Goal: Information Seeking & Learning: Check status

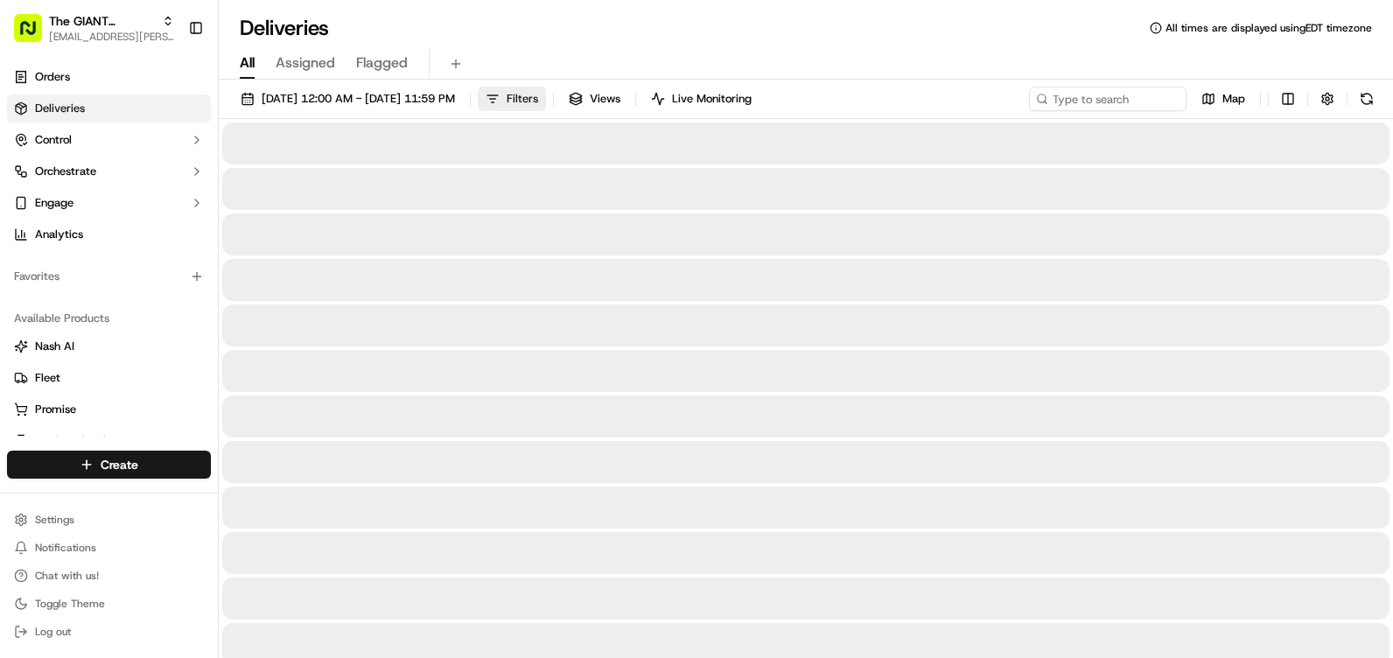
click at [546, 95] on button "Filters" at bounding box center [512, 99] width 68 height 25
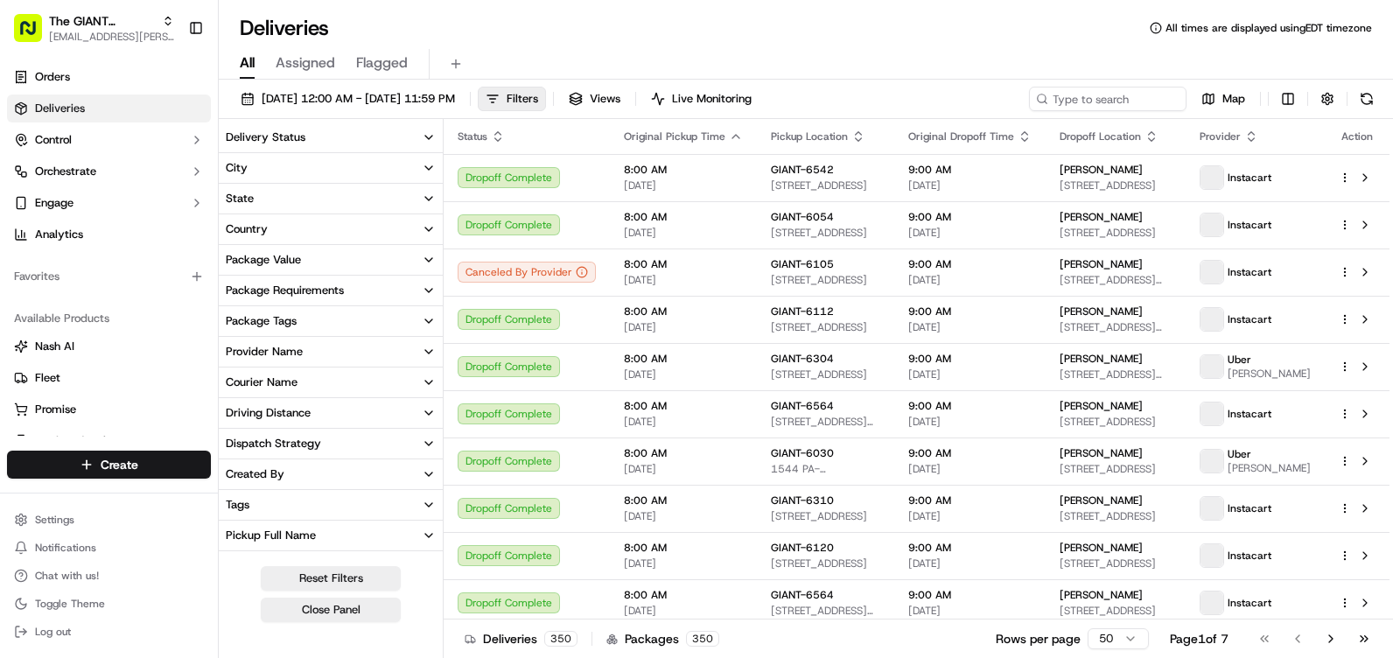
scroll to position [358, 0]
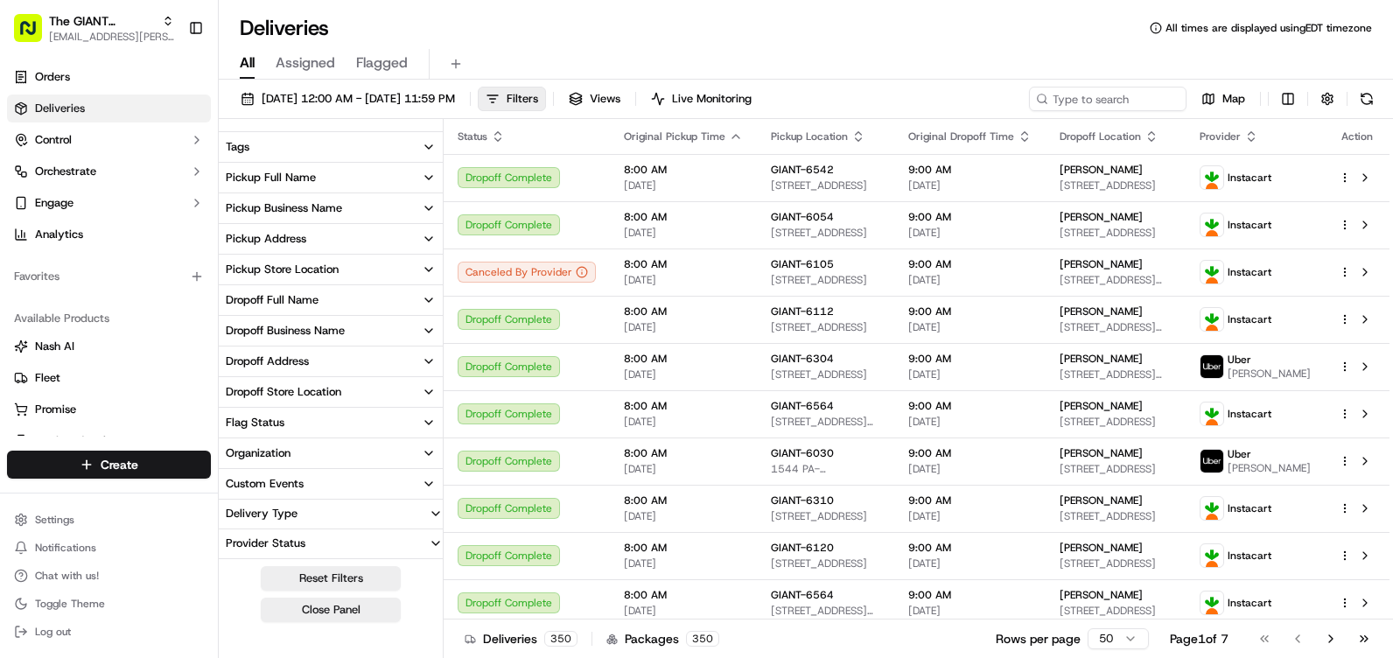
click at [328, 268] on div "Pickup Store Location" at bounding box center [282, 270] width 113 height 16
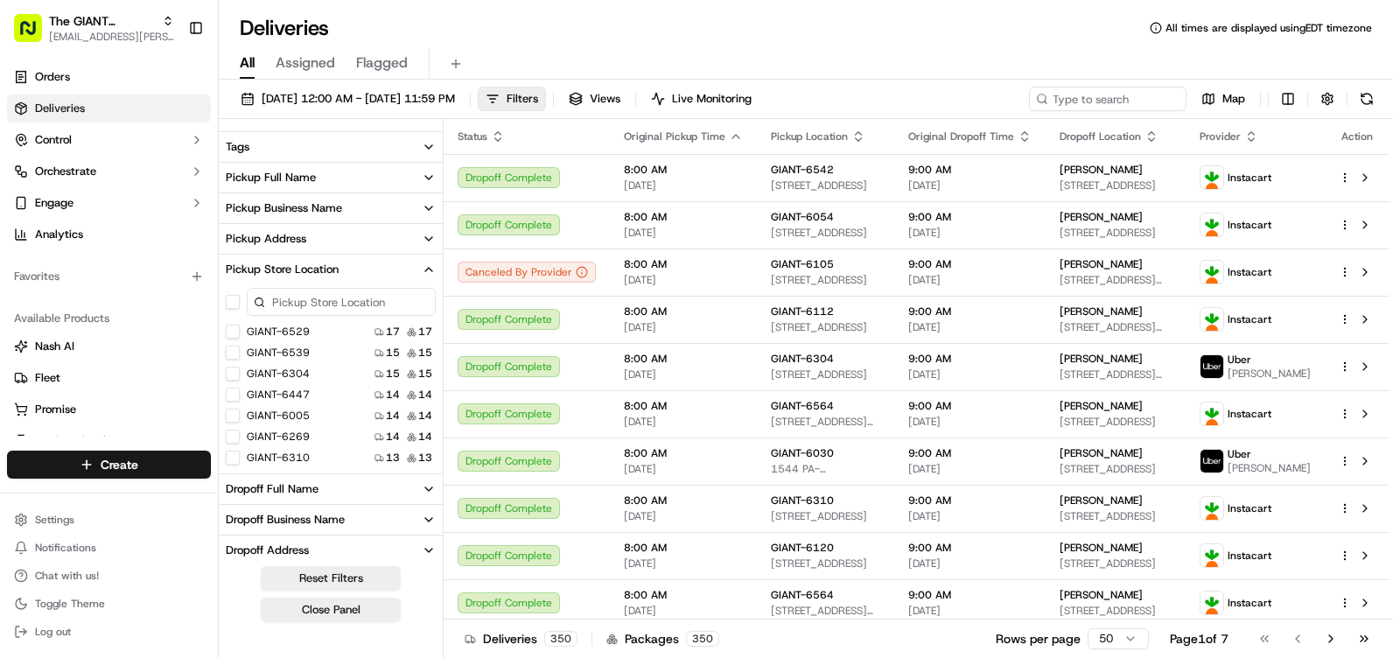
click at [318, 303] on input at bounding box center [341, 302] width 189 height 28
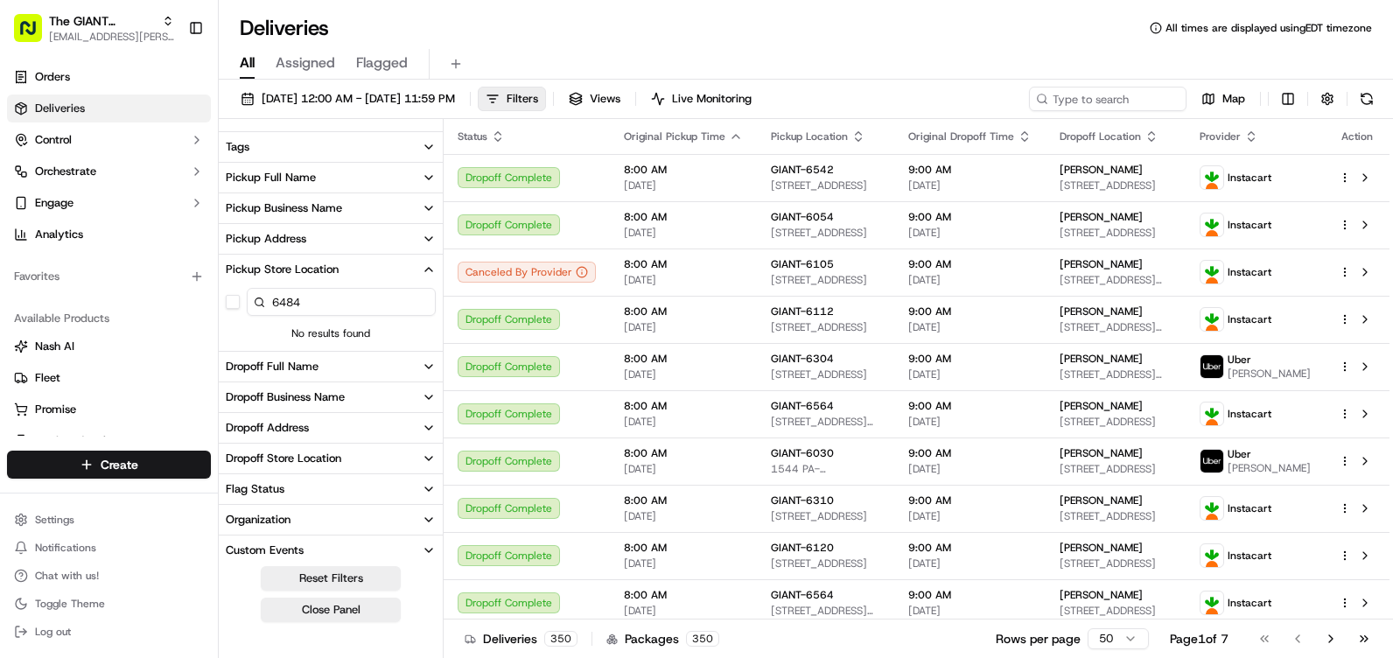
type input "6484"
click at [337, 184] on button "Pickup Full Name" at bounding box center [331, 178] width 224 height 30
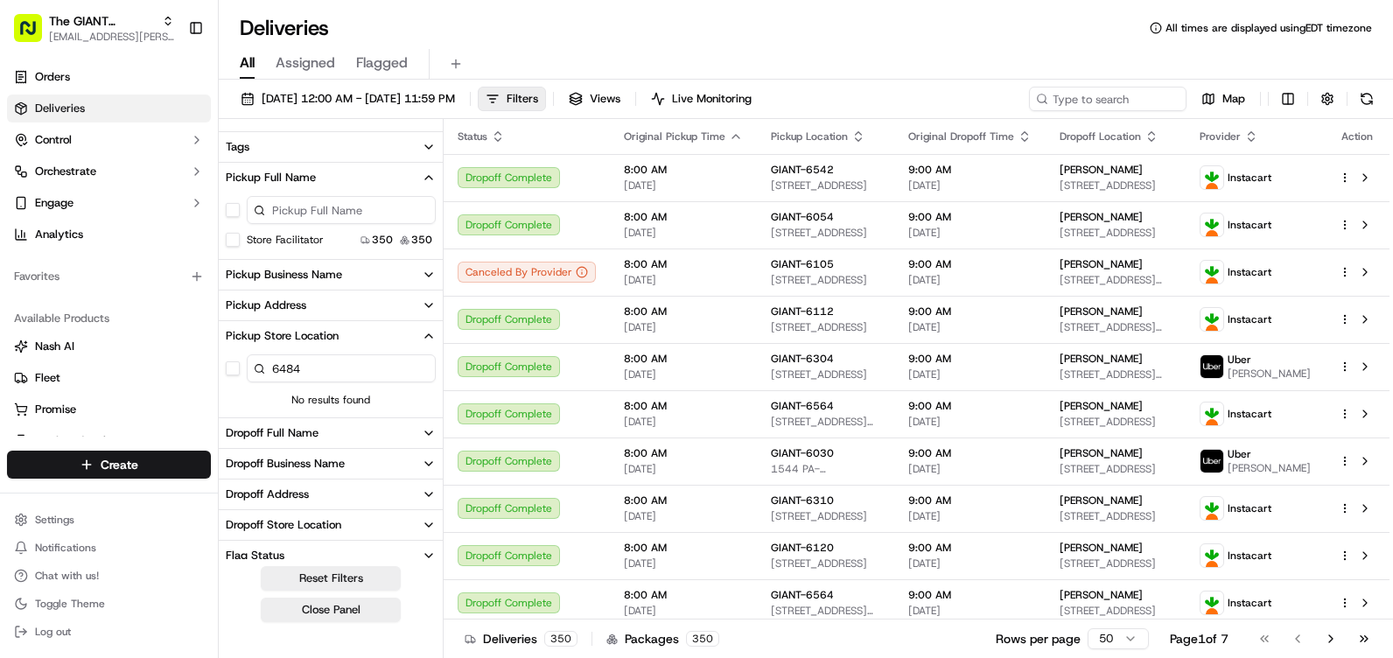
click at [331, 179] on button "Pickup Full Name" at bounding box center [331, 178] width 224 height 30
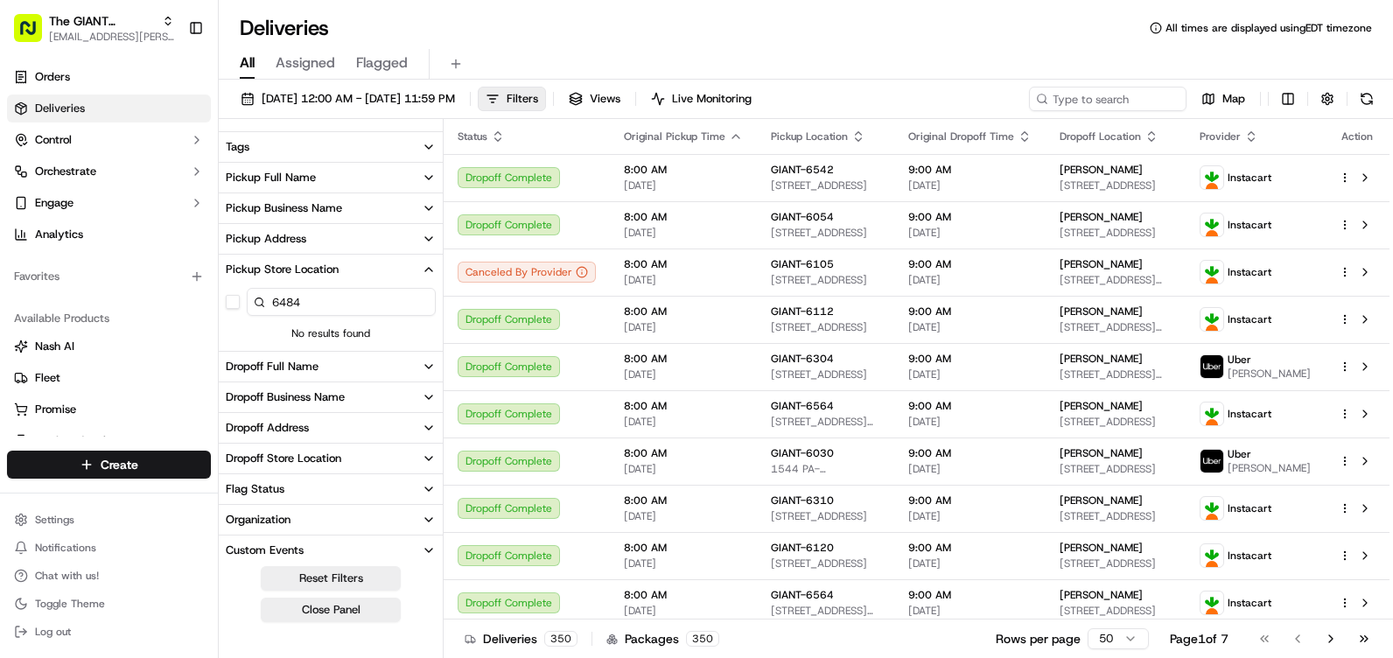
drag, startPoint x: 314, startPoint y: 298, endPoint x: 254, endPoint y: 300, distance: 60.4
click at [254, 300] on div "6484" at bounding box center [341, 302] width 189 height 28
click at [441, 298] on div at bounding box center [331, 301] width 224 height 35
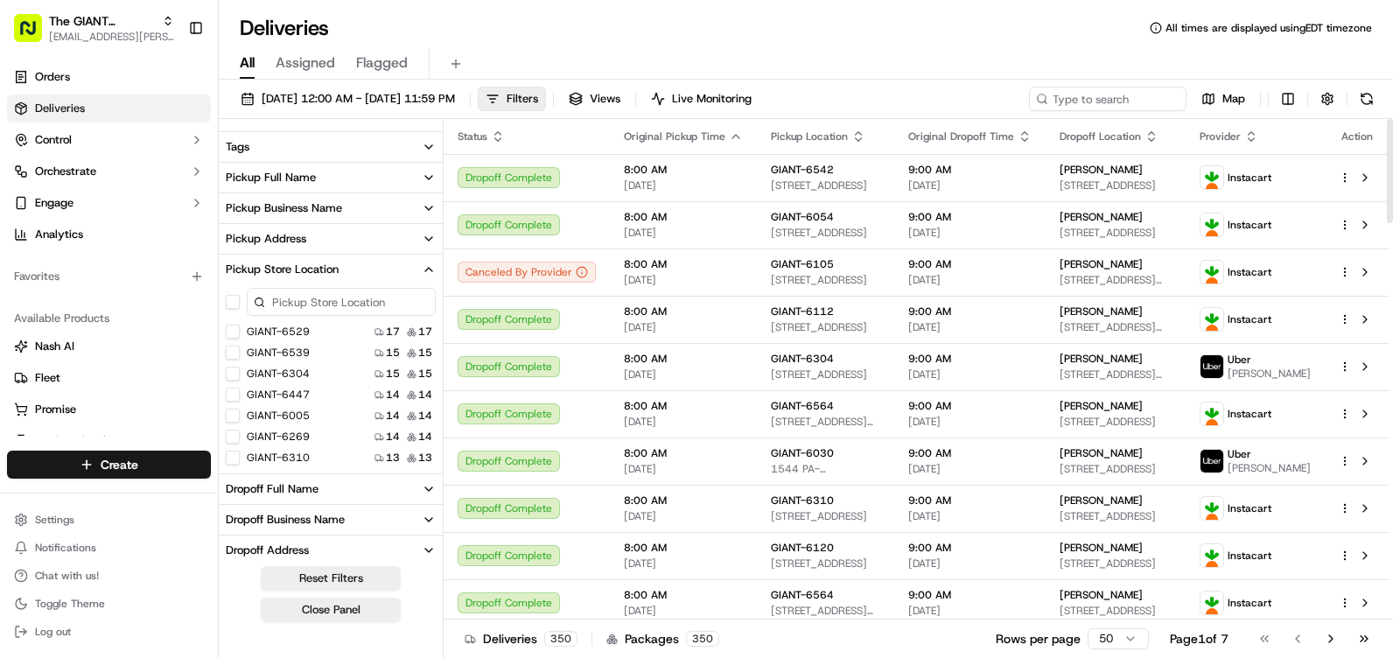
click at [852, 140] on icon "button" at bounding box center [859, 137] width 14 height 14
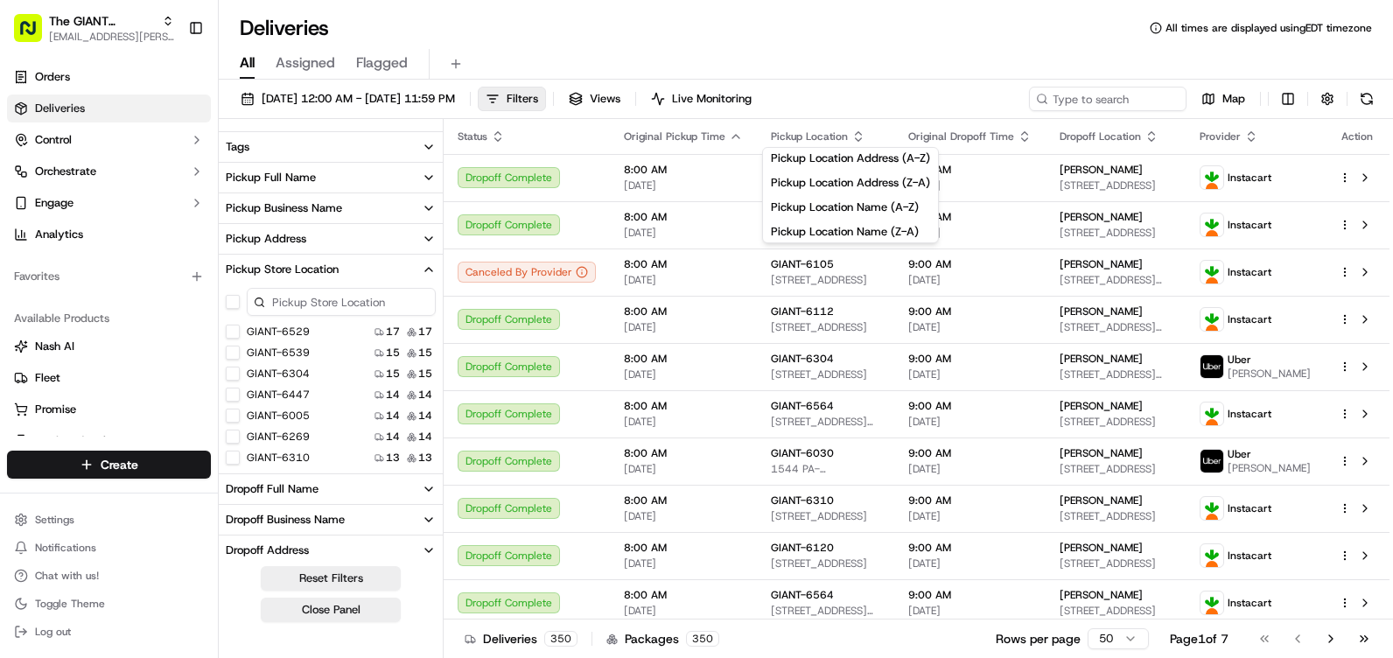
click at [871, 117] on div "[DATE] 12:00 AM - [DATE] 11:59 PM Filters Views Live Monitoring Map" at bounding box center [806, 103] width 1174 height 32
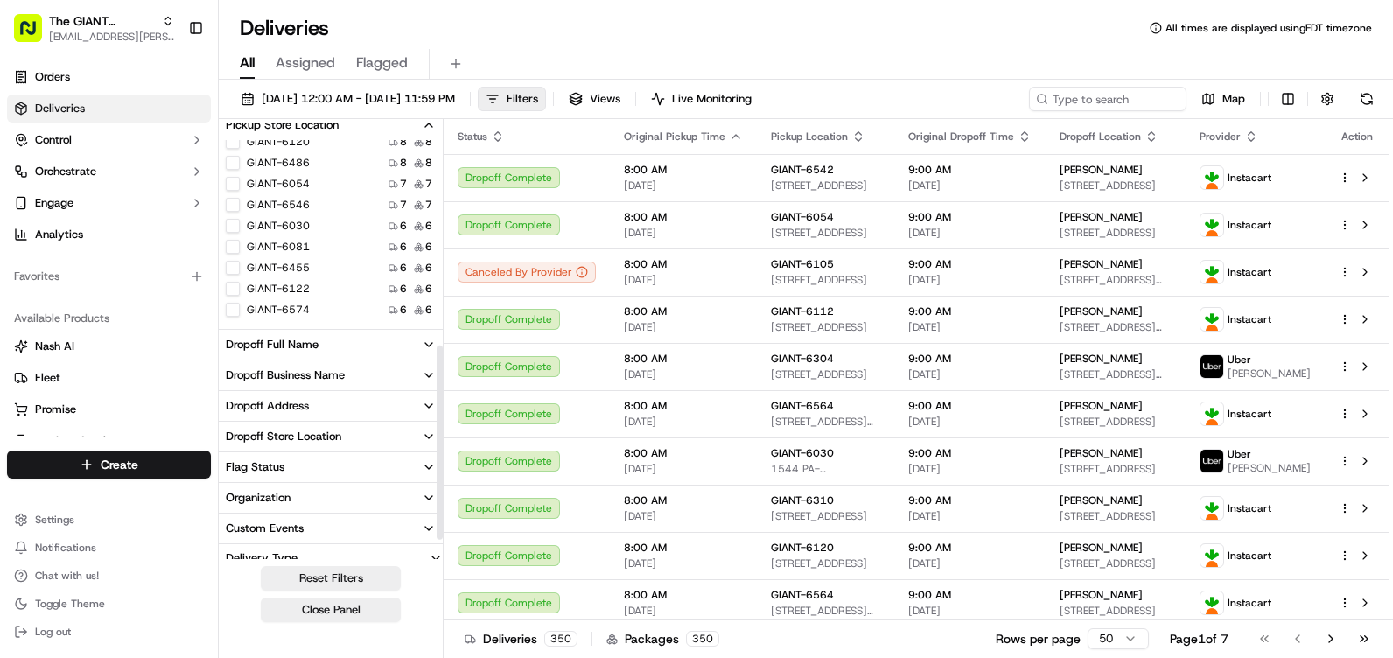
scroll to position [533, 0]
click at [375, 443] on button "Flag Status" at bounding box center [331, 437] width 224 height 30
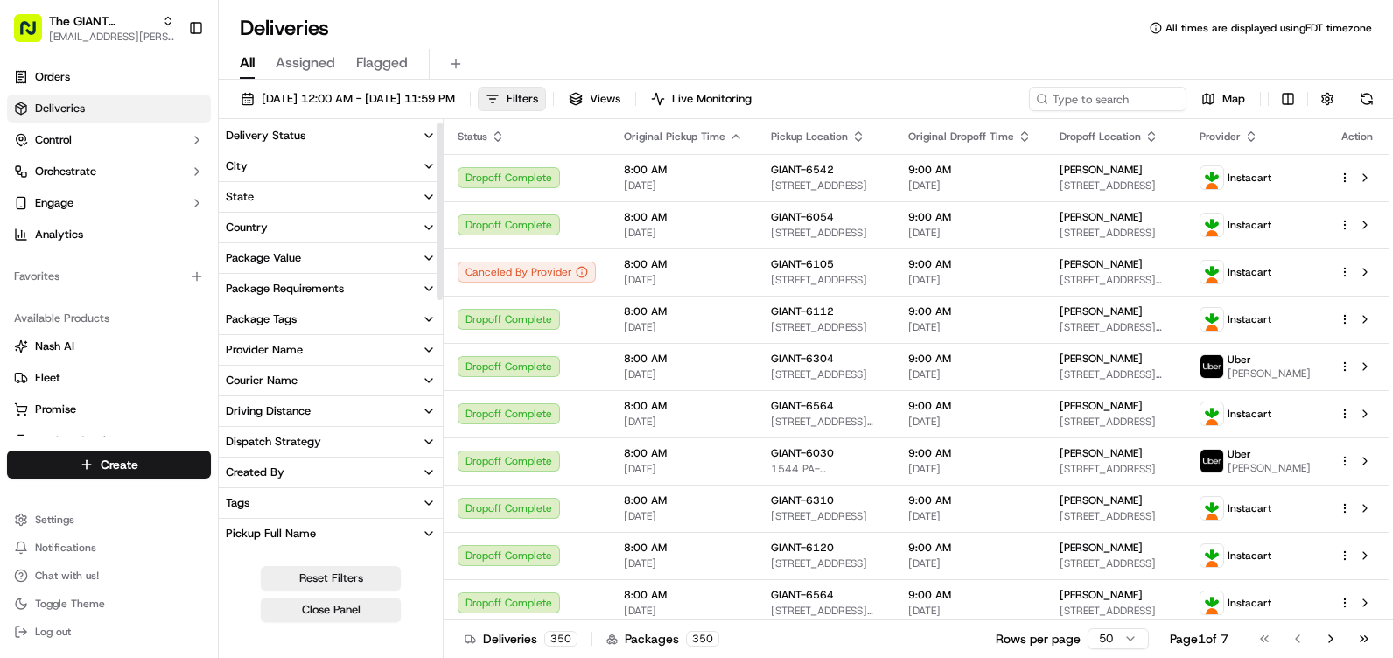
scroll to position [0, 0]
click at [417, 131] on button "Delivery Status" at bounding box center [331, 138] width 224 height 30
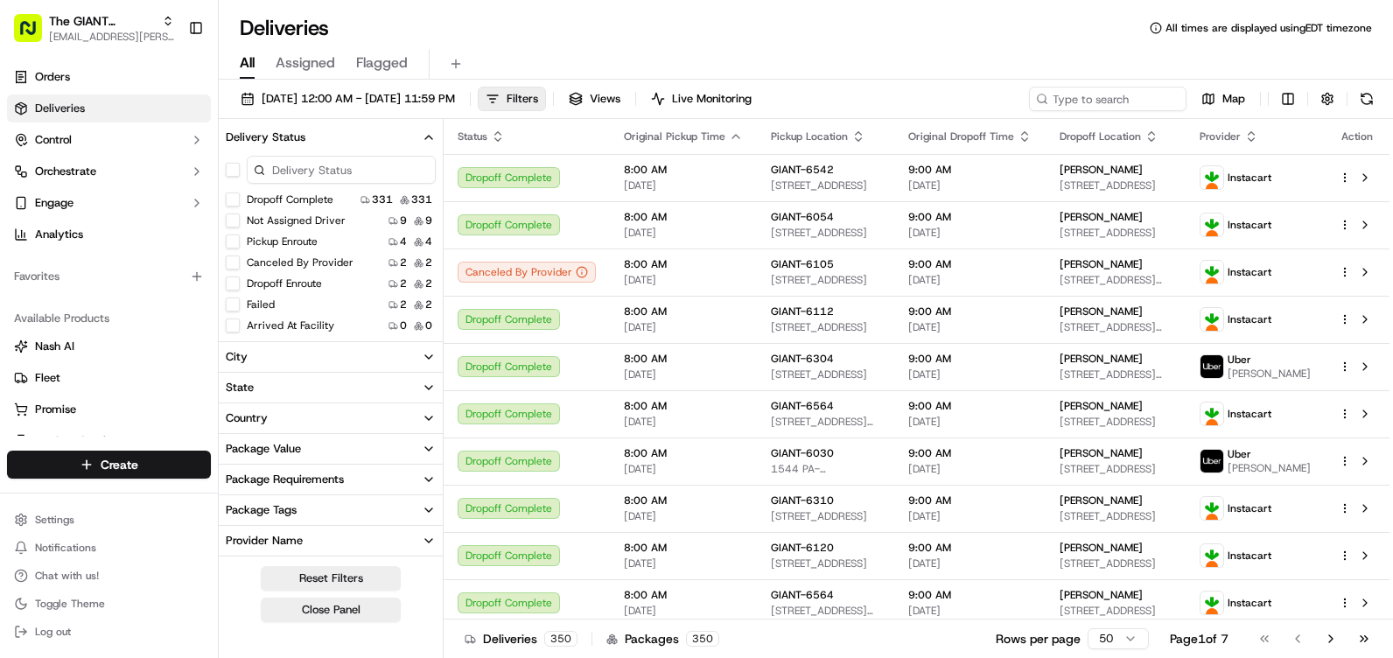
click at [417, 131] on button "Delivery Status" at bounding box center [331, 138] width 224 height 30
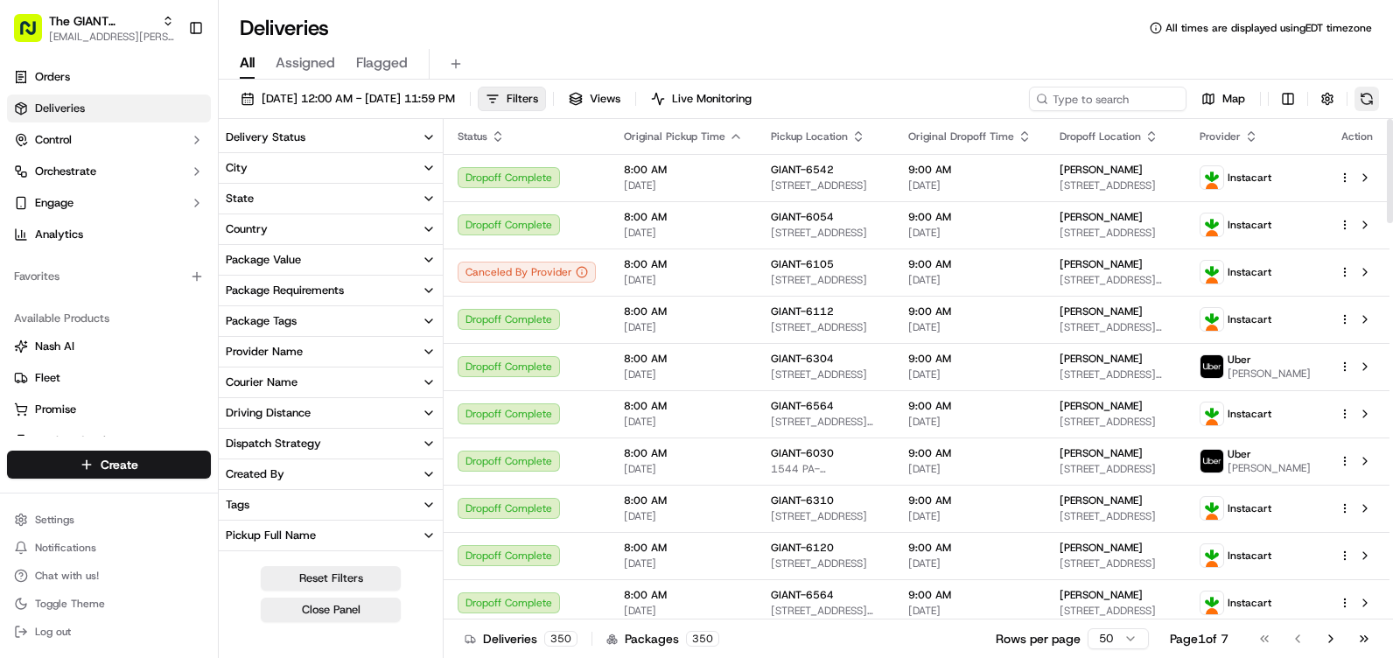
click at [1370, 93] on button at bounding box center [1367, 99] width 25 height 25
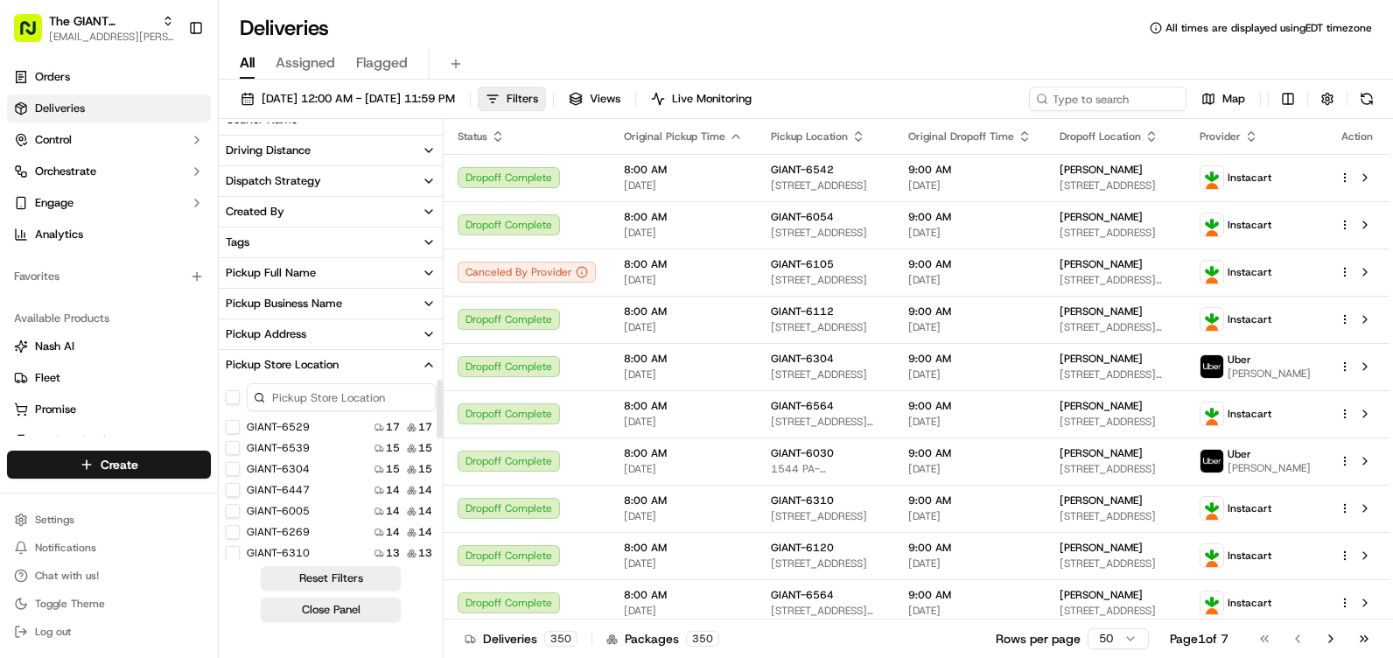
click at [333, 399] on input at bounding box center [341, 397] width 189 height 28
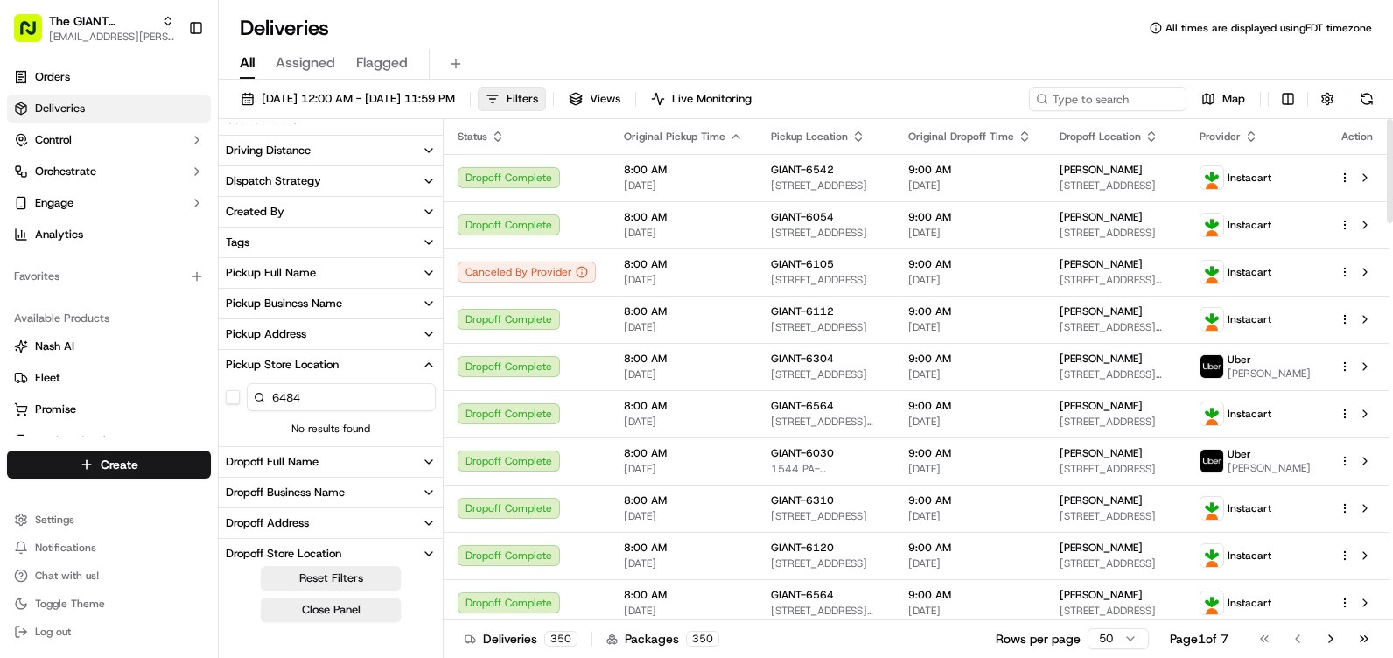
type input "6484"
click at [515, 52] on div "All Assigned Flagged" at bounding box center [806, 64] width 1174 height 31
